Goal: Task Accomplishment & Management: Use online tool/utility

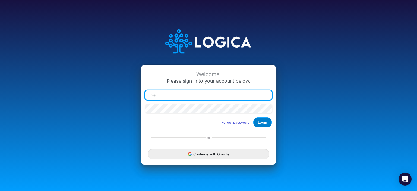
type input "rswan@heritage-communities.com"
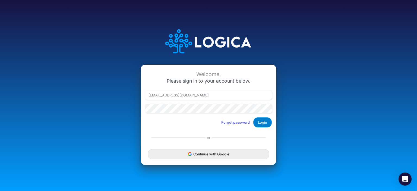
click at [265, 122] on button "Login" at bounding box center [262, 122] width 18 height 10
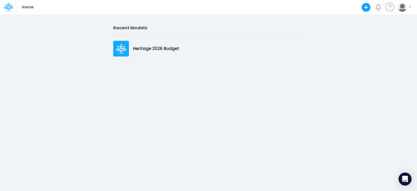
click at [122, 52] on icon at bounding box center [122, 52] width 2 height 4
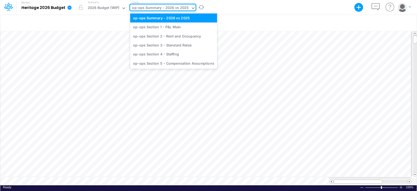
click at [188, 8] on div "op-ops Summary - 2026 vs 2025" at bounding box center [160, 8] width 61 height 8
click at [168, 30] on div "op-ops Section 1 - P&L Main" at bounding box center [173, 27] width 87 height 9
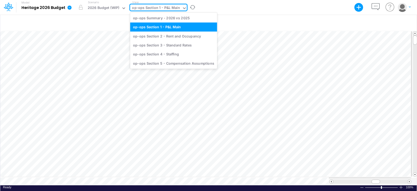
click at [182, 7] on icon at bounding box center [184, 8] width 5 height 5
click at [172, 37] on div "op-ops Section 2 - Rent and Occupancy" at bounding box center [173, 35] width 87 height 9
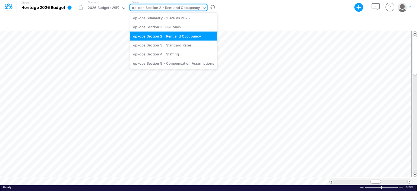
click at [204, 6] on icon at bounding box center [204, 8] width 5 height 5
click at [167, 46] on div "op-ops Section 3 - Standard Rates" at bounding box center [173, 44] width 87 height 9
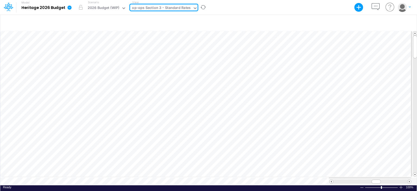
click at [193, 7] on icon at bounding box center [195, 8] width 5 height 5
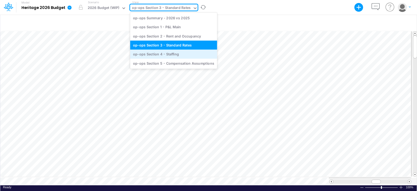
click at [160, 54] on div "op-ops Section 4 - Staffing" at bounding box center [173, 54] width 87 height 9
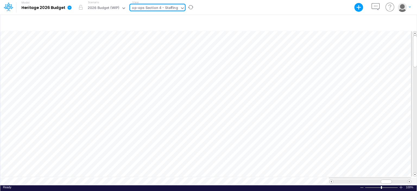
click at [181, 7] on icon at bounding box center [182, 8] width 5 height 5
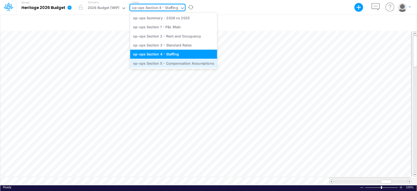
click at [183, 63] on div "op-ops Section 5 - Compensation Assumptions" at bounding box center [173, 63] width 87 height 9
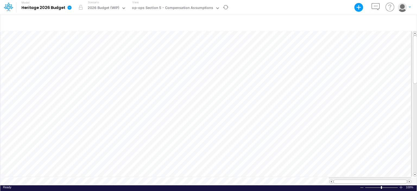
scroll to position [2, 1]
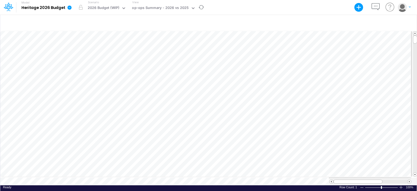
scroll to position [2, 1]
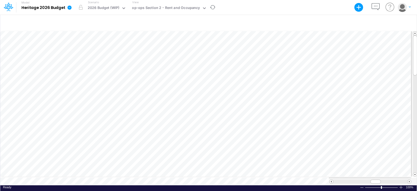
scroll to position [2, 1]
